Goal: Ask a question

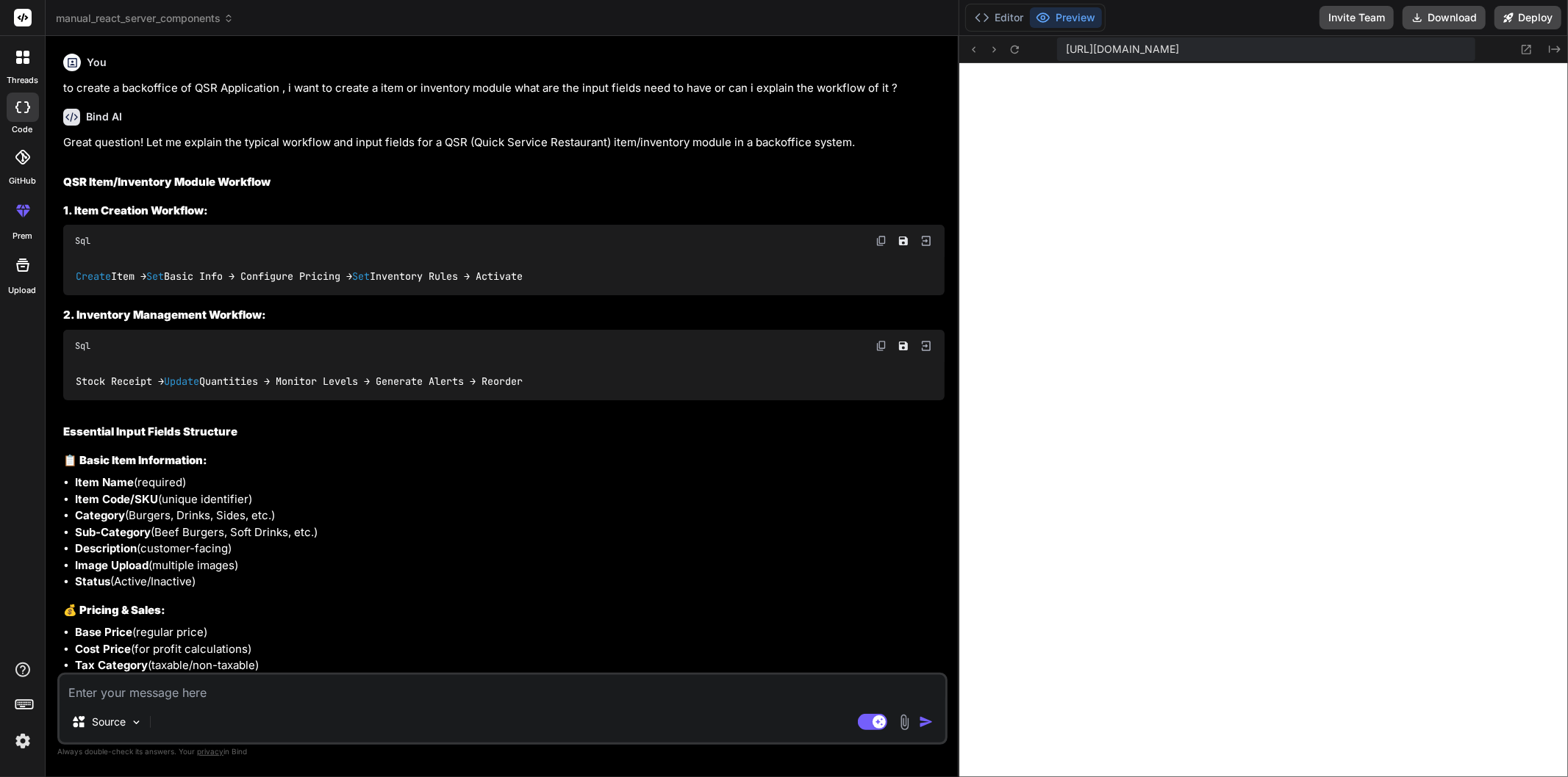
scroll to position [294, 0]
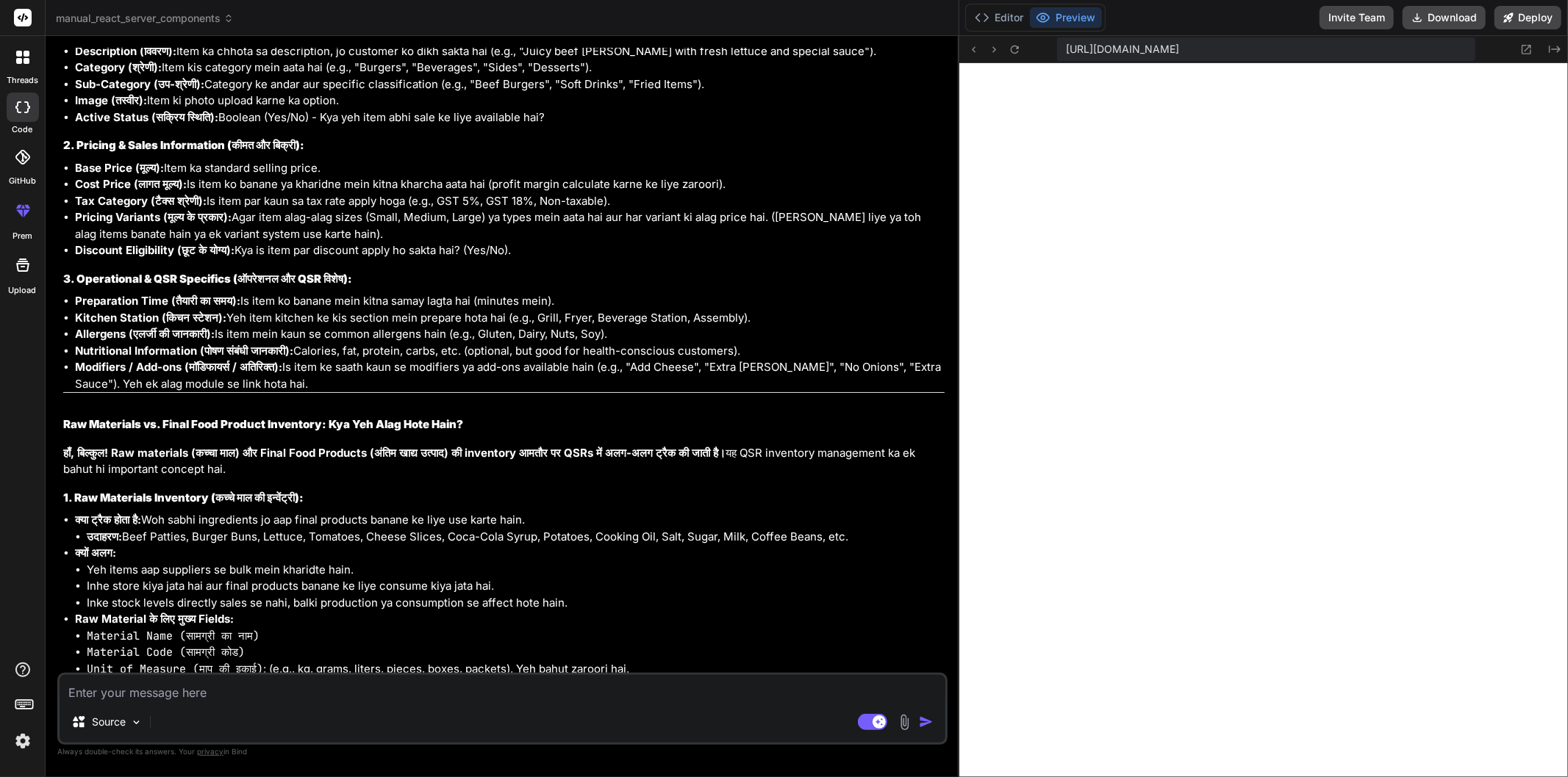
click at [847, 312] on li "Kitchen Station (किचन स्टेशन): Yeh item kitchen ke kis section mein prepare hot…" at bounding box center [509, 318] width 870 height 17
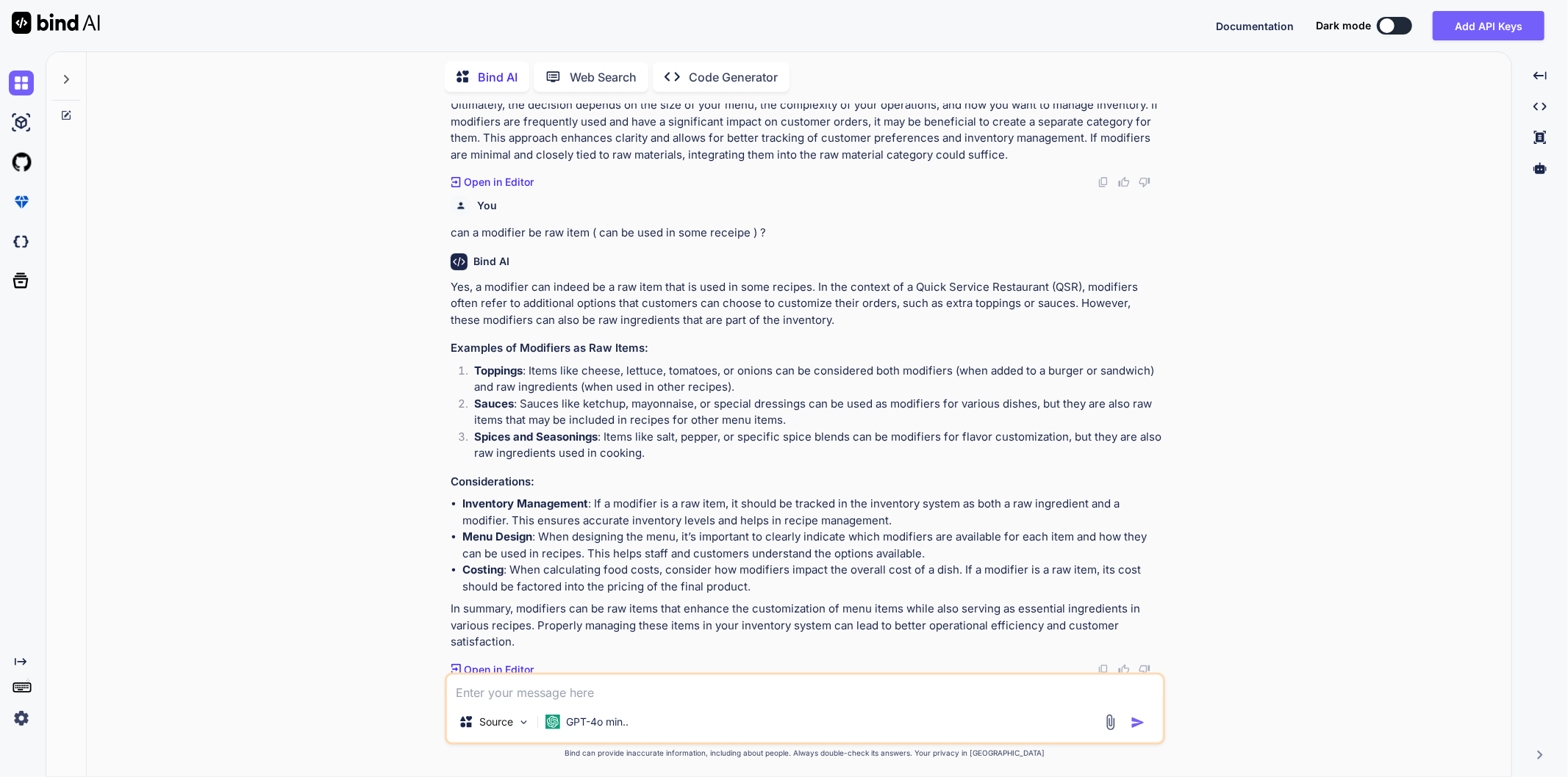
scroll to position [3867, 0]
click at [594, 688] on textarea at bounding box center [805, 688] width 716 height 27
type textarea "how does reconciliation happens in QSR back office"
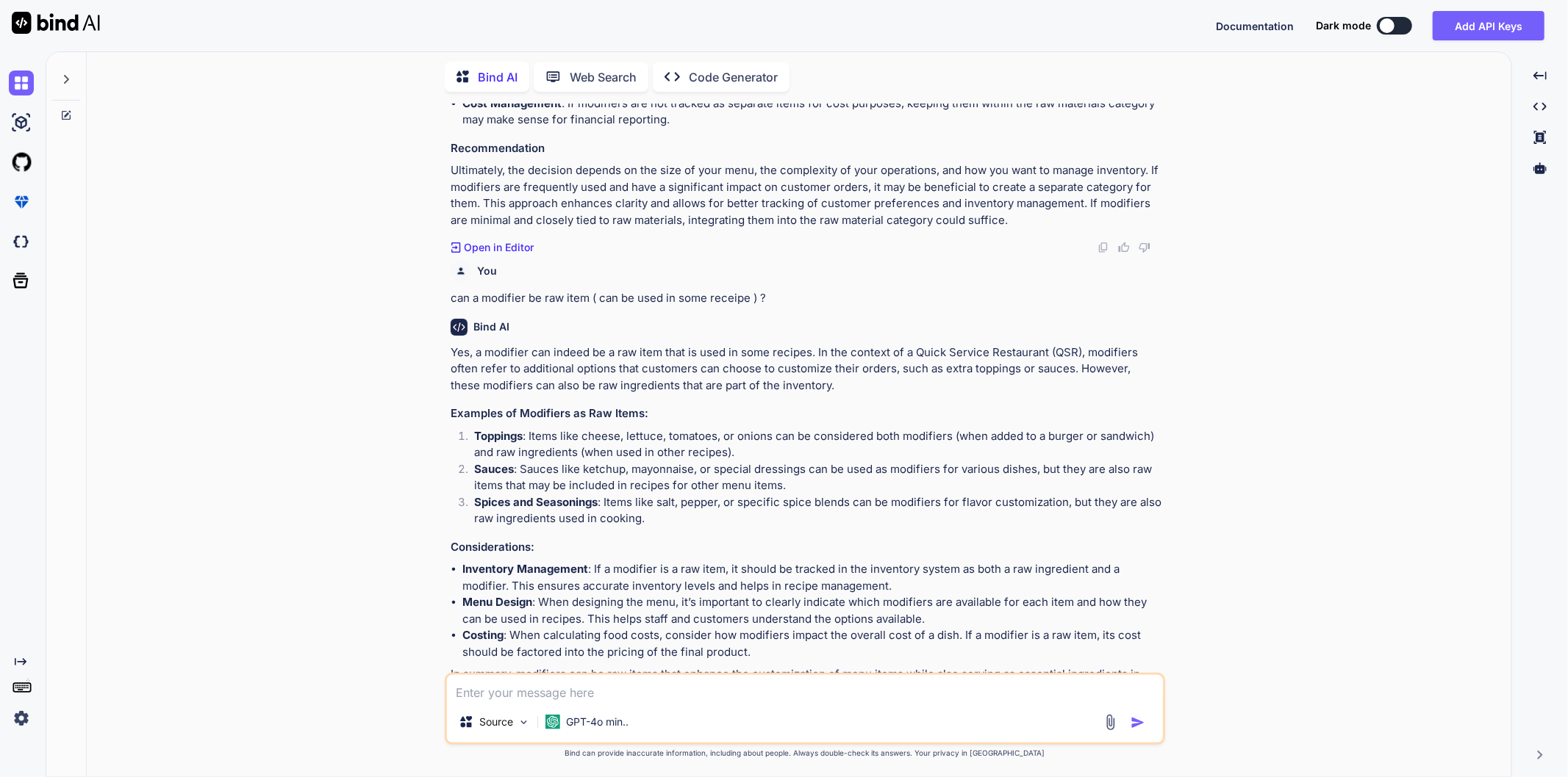
scroll to position [3882, 0]
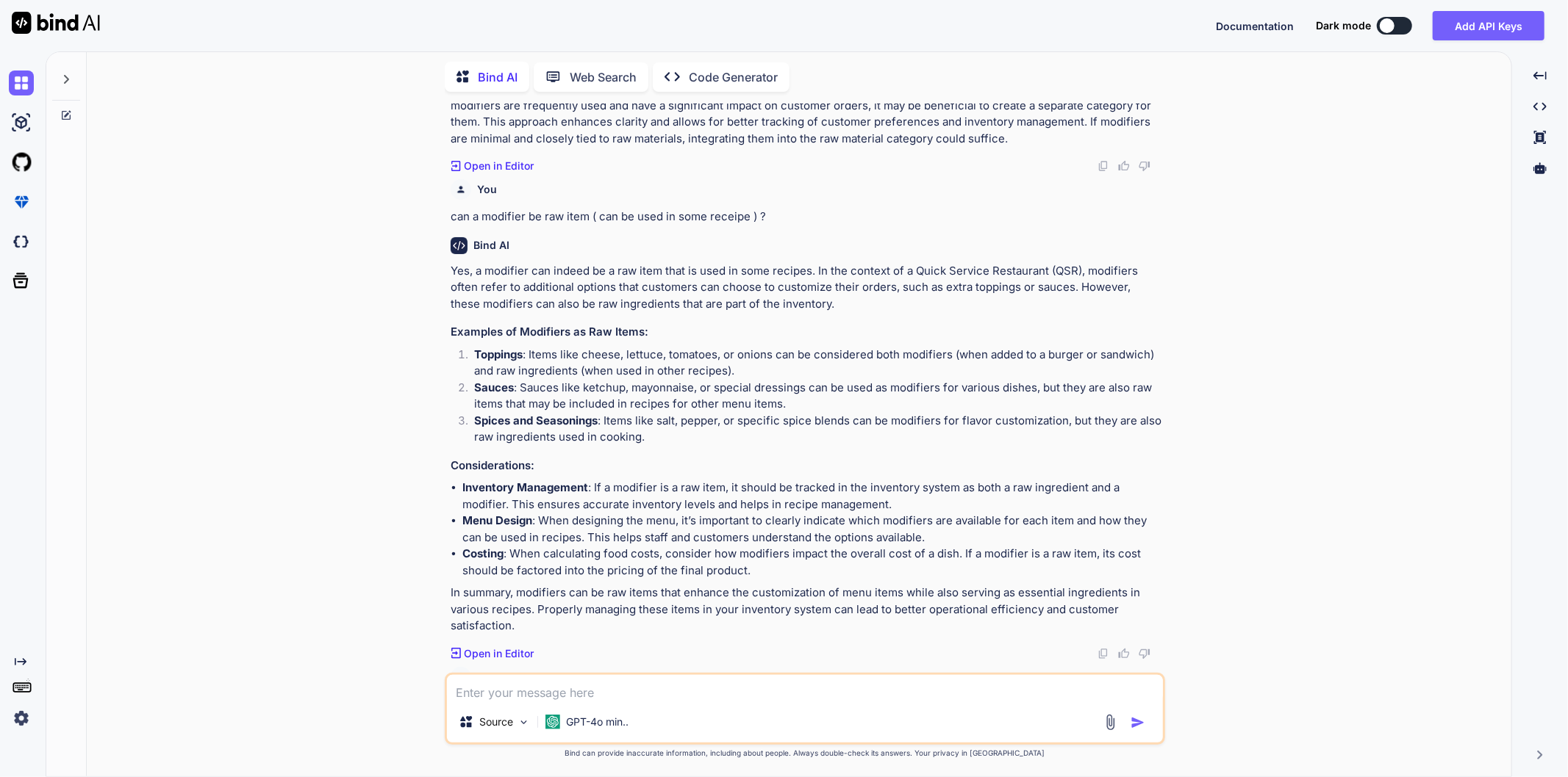
click at [581, 679] on textarea at bounding box center [805, 688] width 716 height 27
type textarea "Does QSR accepts gift cards"
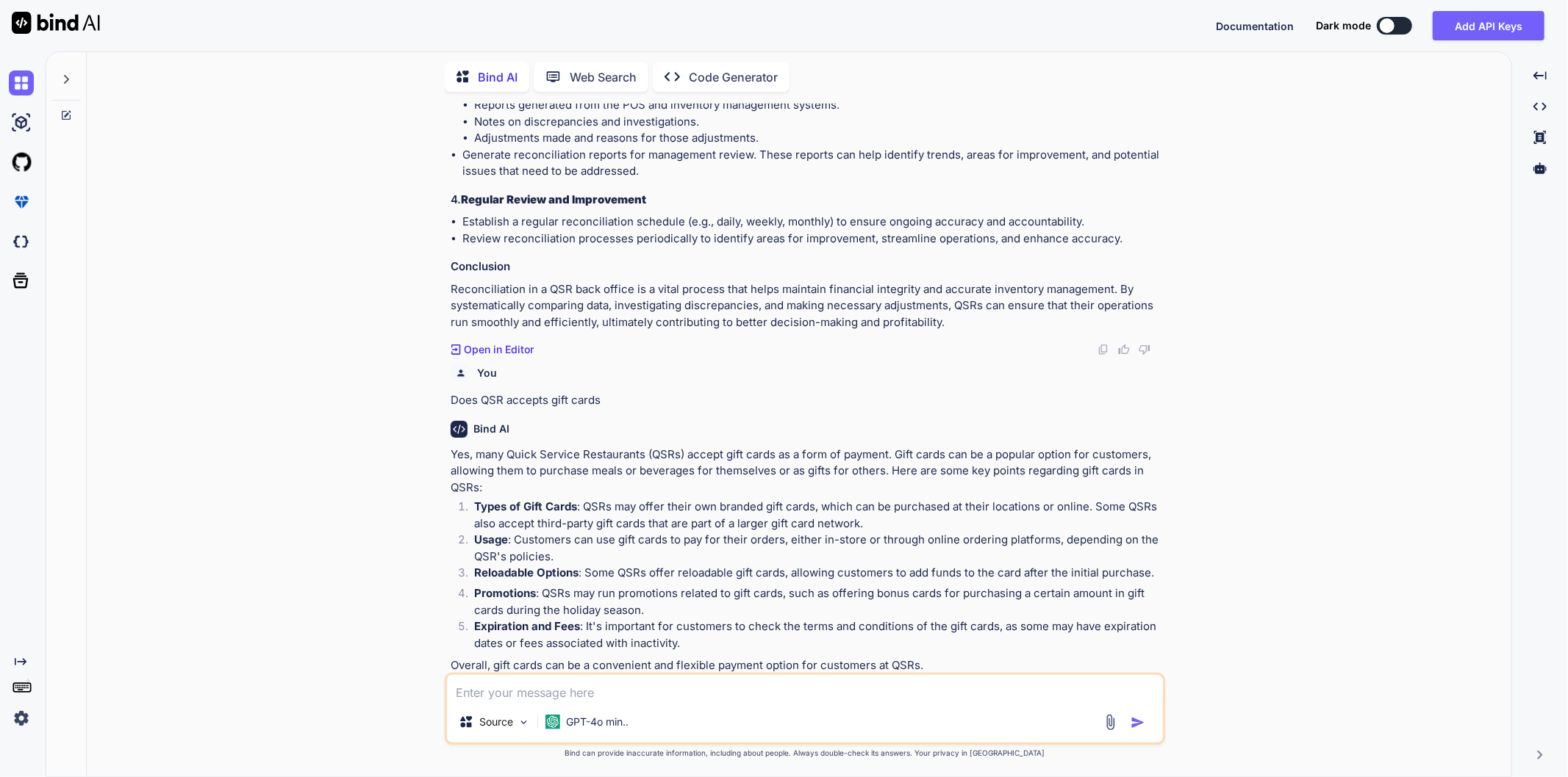
scroll to position [5368, 0]
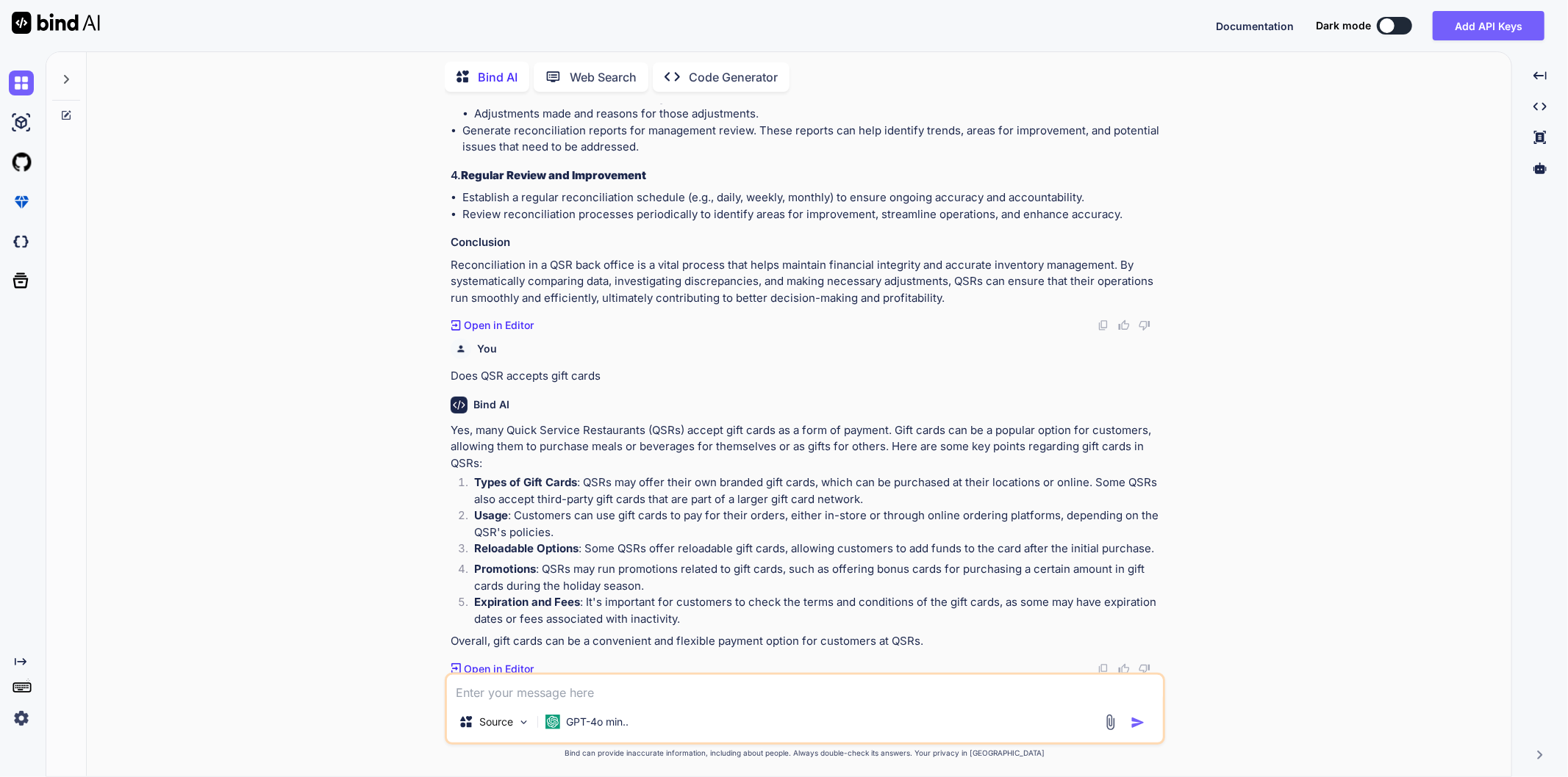
click at [579, 691] on textarea at bounding box center [805, 688] width 716 height 27
click at [384, 574] on div "You an Bind AI It looks like your message got cut off. How can I assist you [DA…" at bounding box center [805, 440] width 1413 height 673
click at [590, 693] on textarea at bounding box center [805, 688] width 716 height 27
click at [491, 702] on textarea at bounding box center [805, 688] width 716 height 27
click at [520, 681] on textarea at bounding box center [805, 688] width 716 height 27
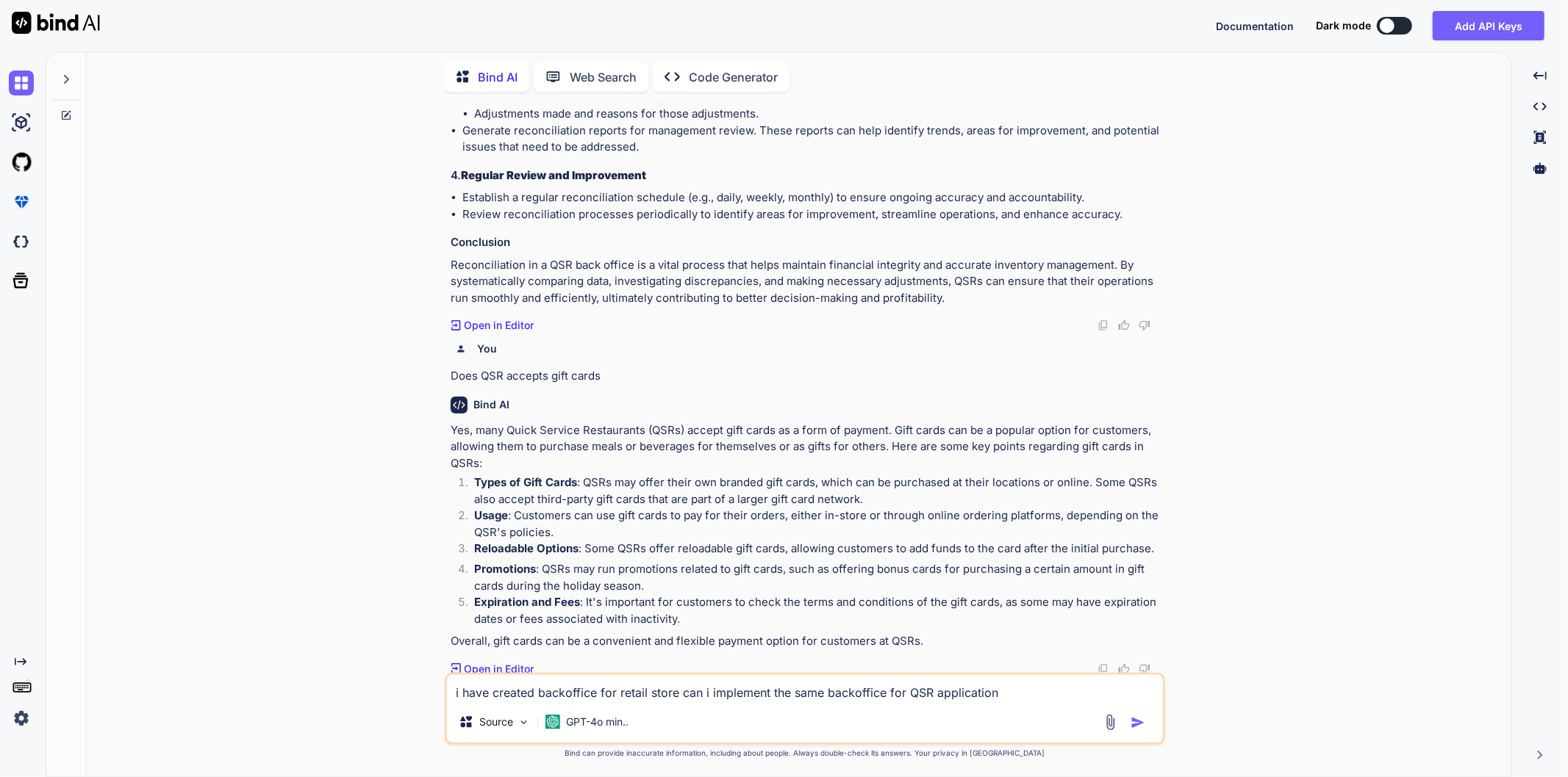
type textarea "i have created backoffice for retail store can i implement the same backoffice …"
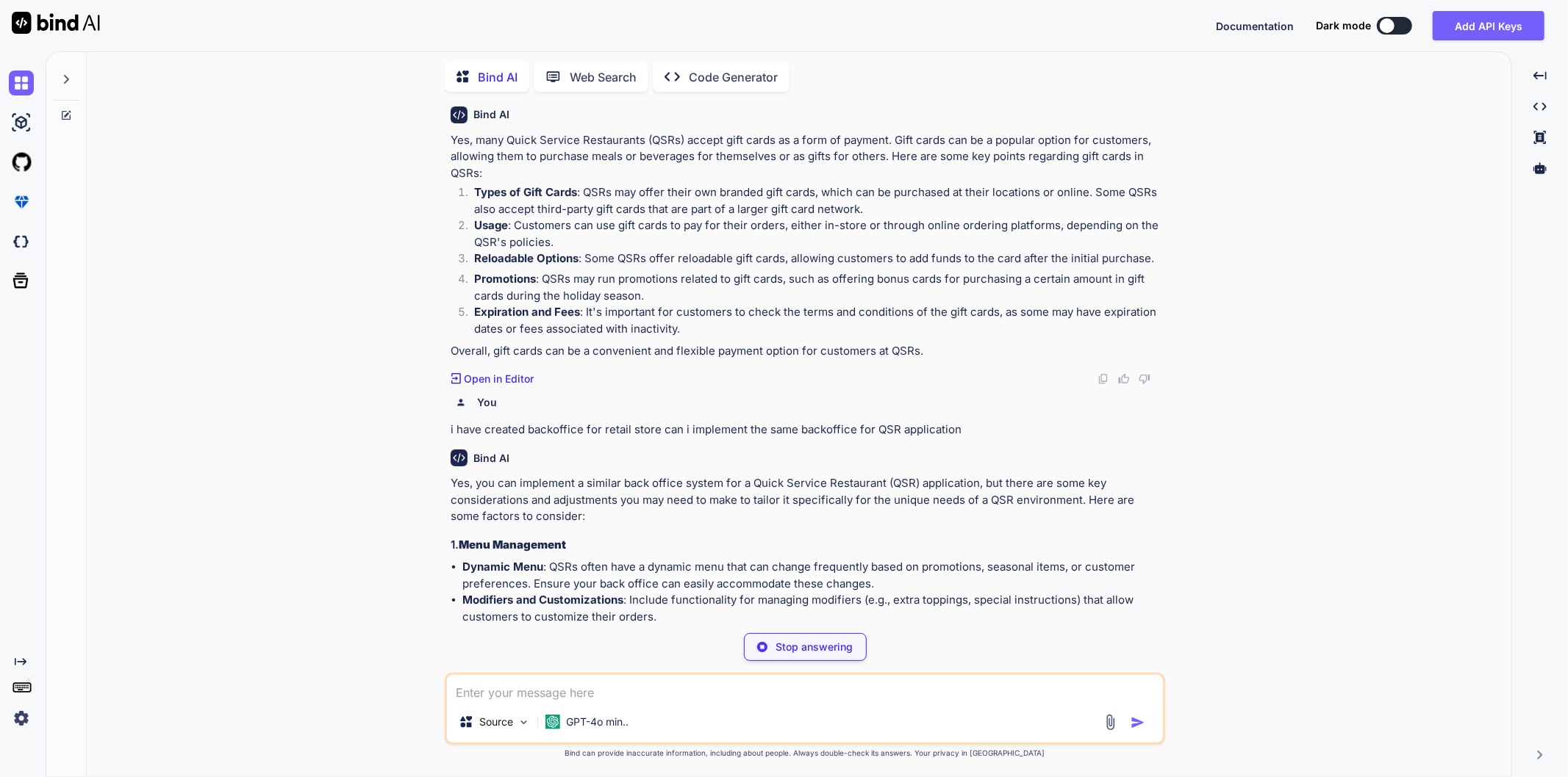
scroll to position [5686, 0]
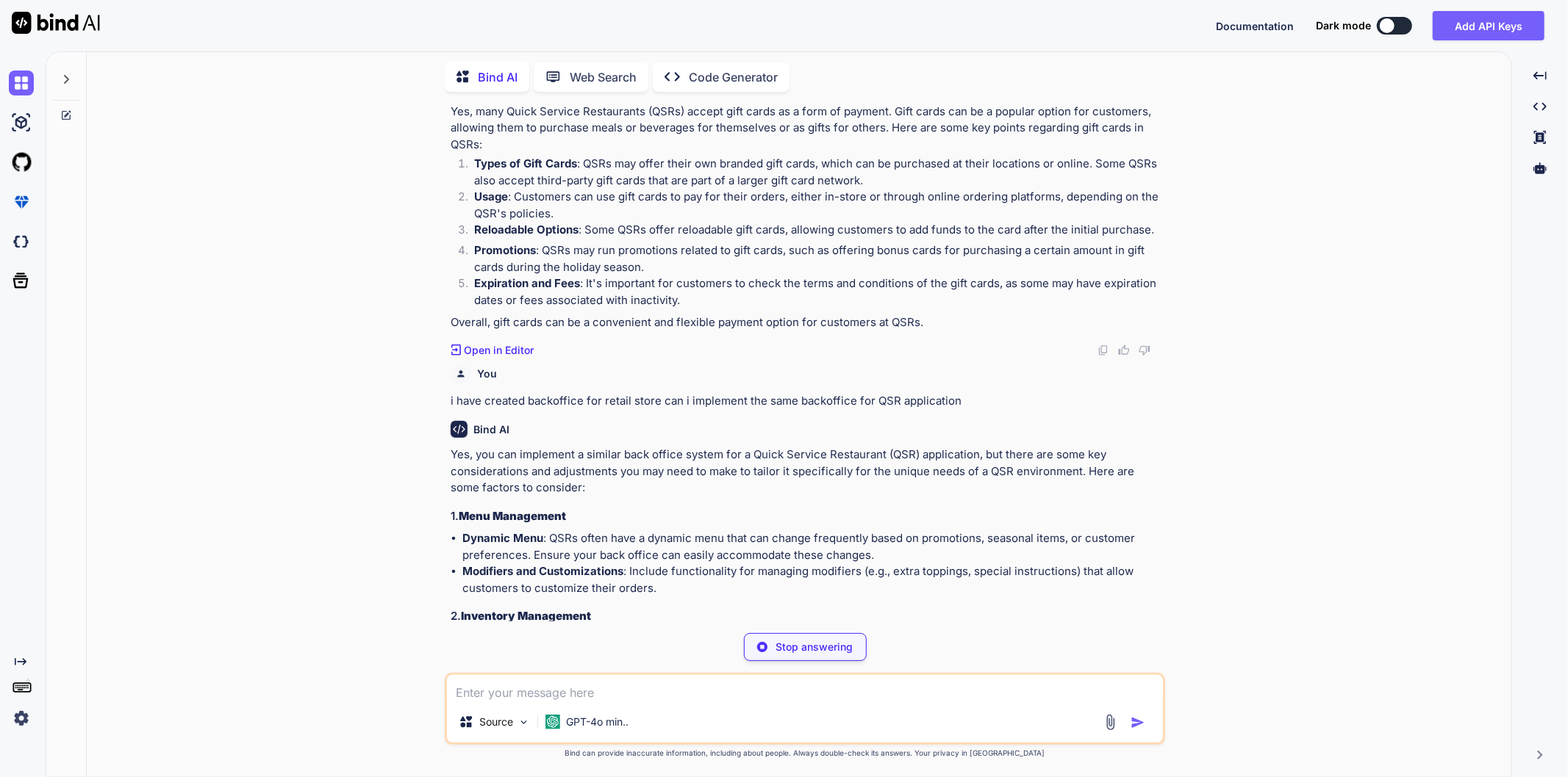
click at [593, 680] on textarea at bounding box center [805, 688] width 716 height 27
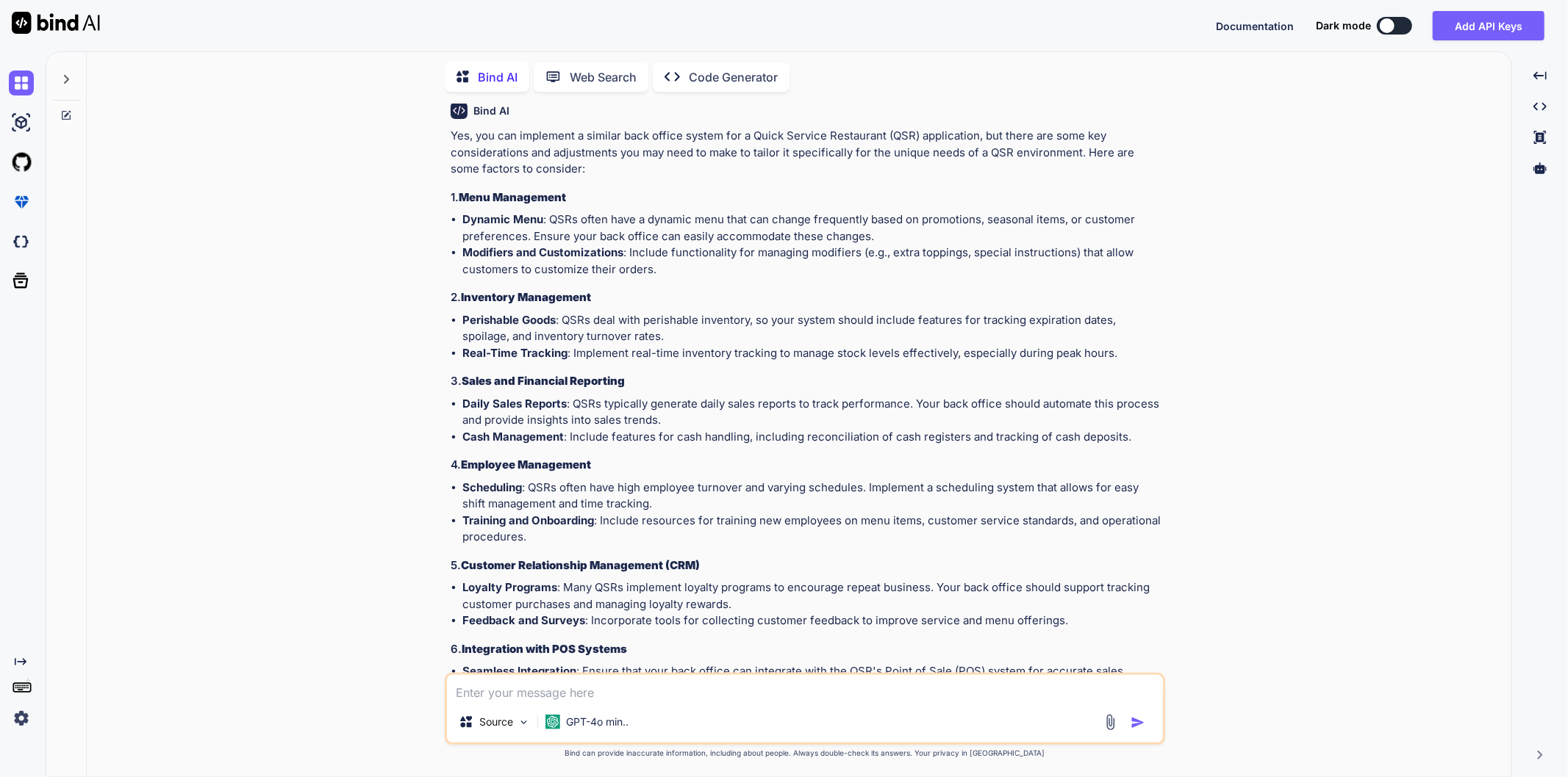
scroll to position [5992, 0]
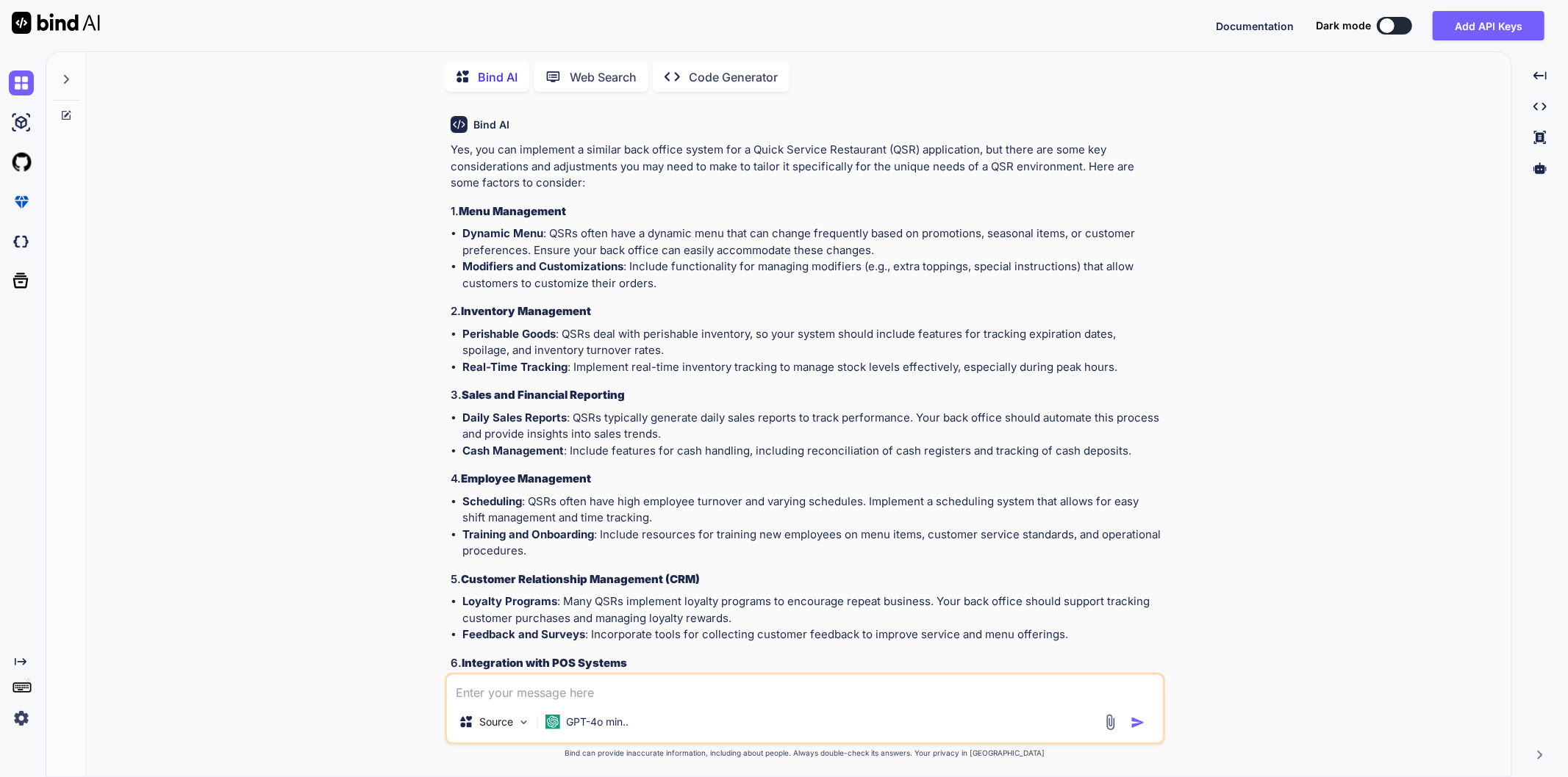
click at [612, 683] on textarea at bounding box center [805, 688] width 716 height 27
type textarea "can i use the same inventory flow for the QSR as retail industry is using ?"
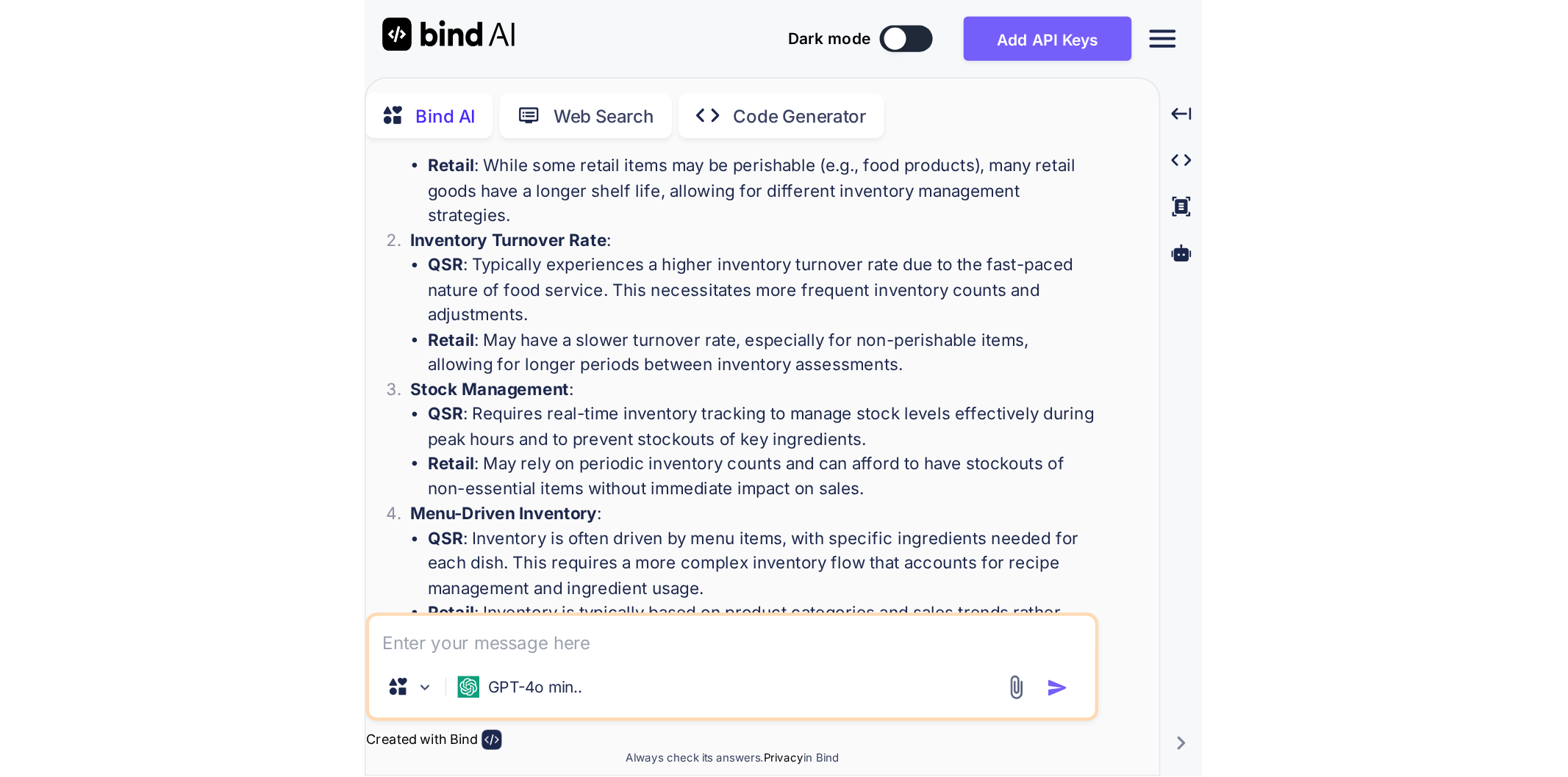
scroll to position [7133, 0]
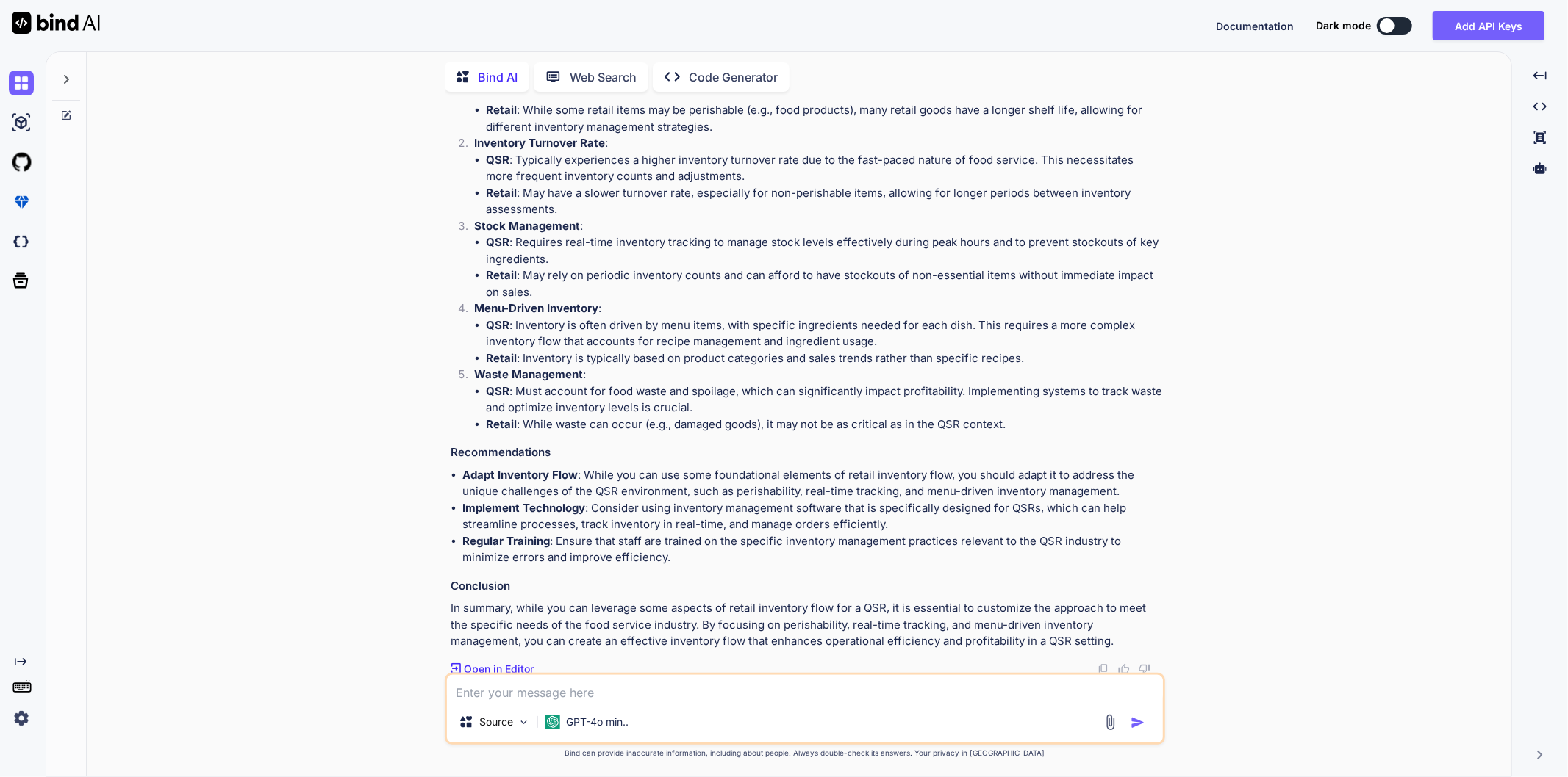
click at [1309, 169] on div "You an Bind AI It looks like your message got cut off. How can I assist you [DA…" at bounding box center [805, 440] width 1413 height 673
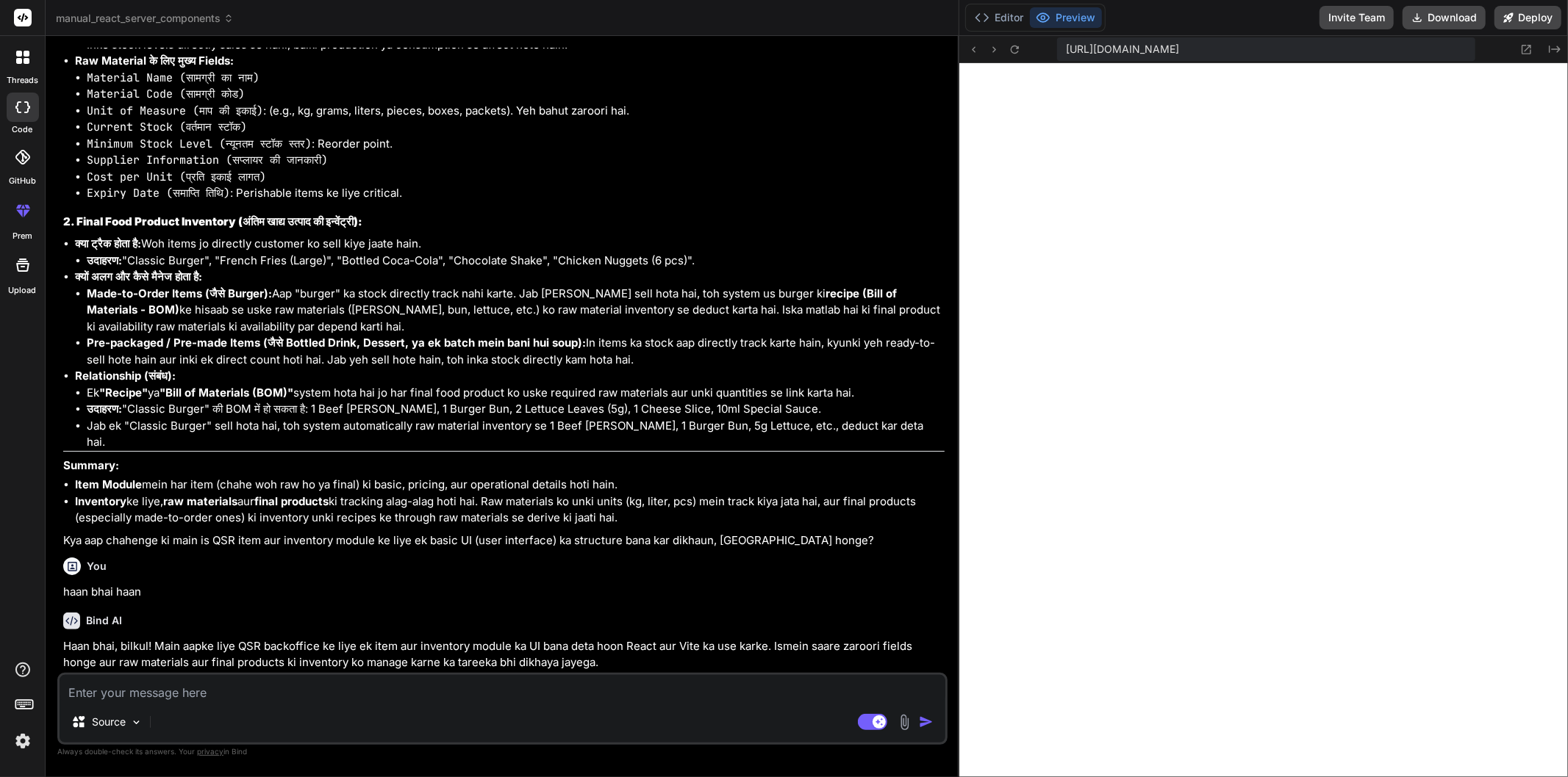
scroll to position [1958, 0]
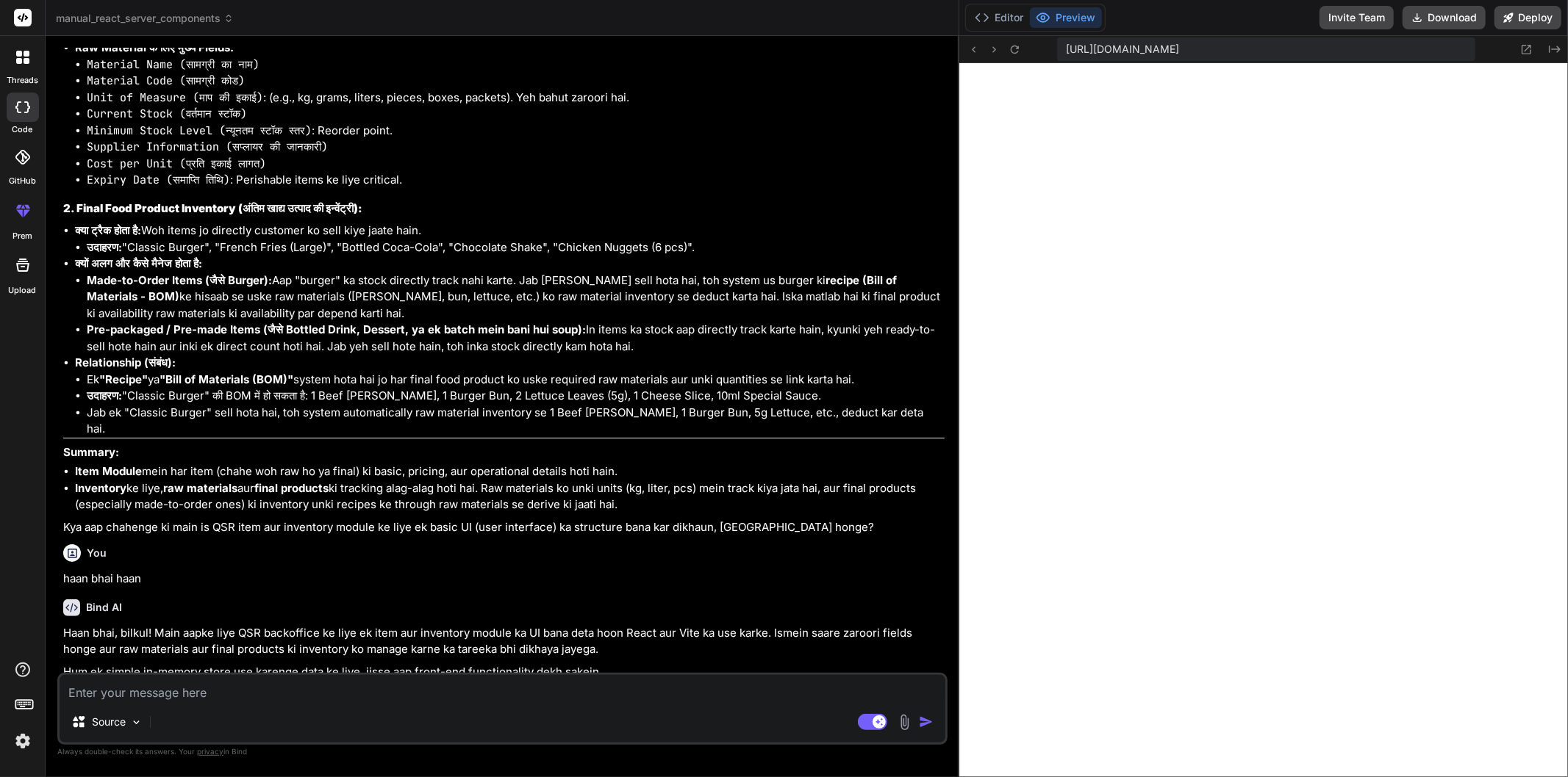
click at [723, 173] on li "Expiry Date (समाप्ति तिथि) : Perishable items ke liye critical." at bounding box center [516, 180] width 858 height 17
